Goal: Find specific page/section: Find specific page/section

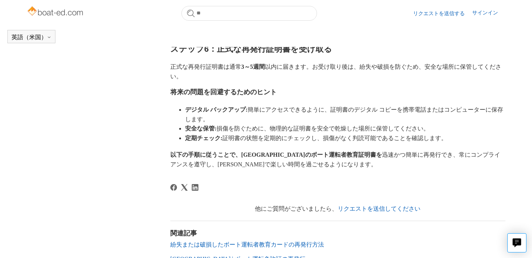
scroll to position [482, 0]
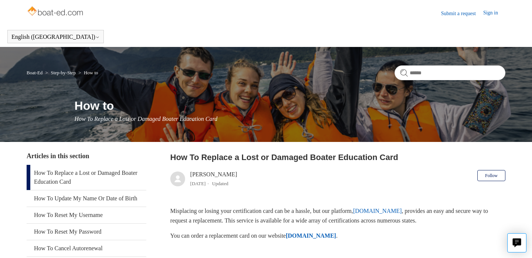
scroll to position [81, 0]
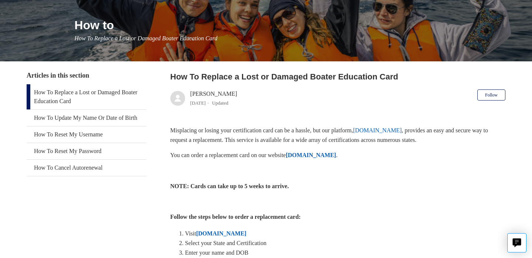
click at [336, 157] on strong "[DOMAIN_NAME]" at bounding box center [311, 155] width 50 height 6
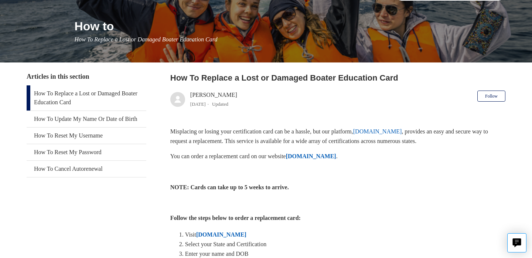
scroll to position [108, 0]
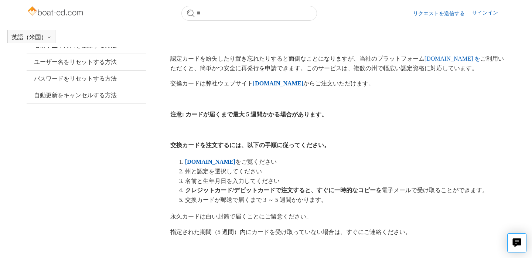
click at [230, 160] on font "[DOMAIN_NAME]" at bounding box center [210, 161] width 50 height 6
